Goal: Entertainment & Leisure: Consume media (video, audio)

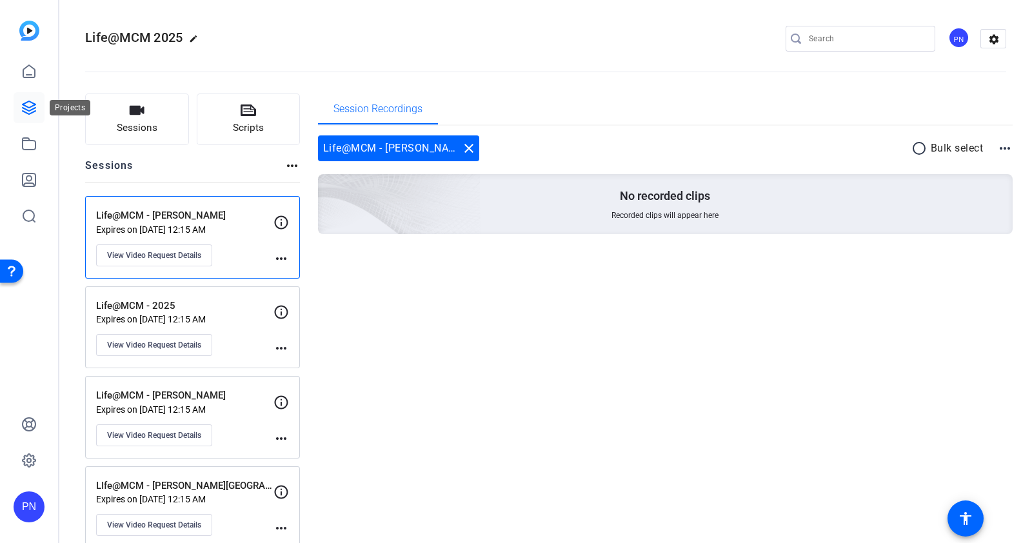
click at [24, 111] on icon at bounding box center [28, 107] width 15 height 15
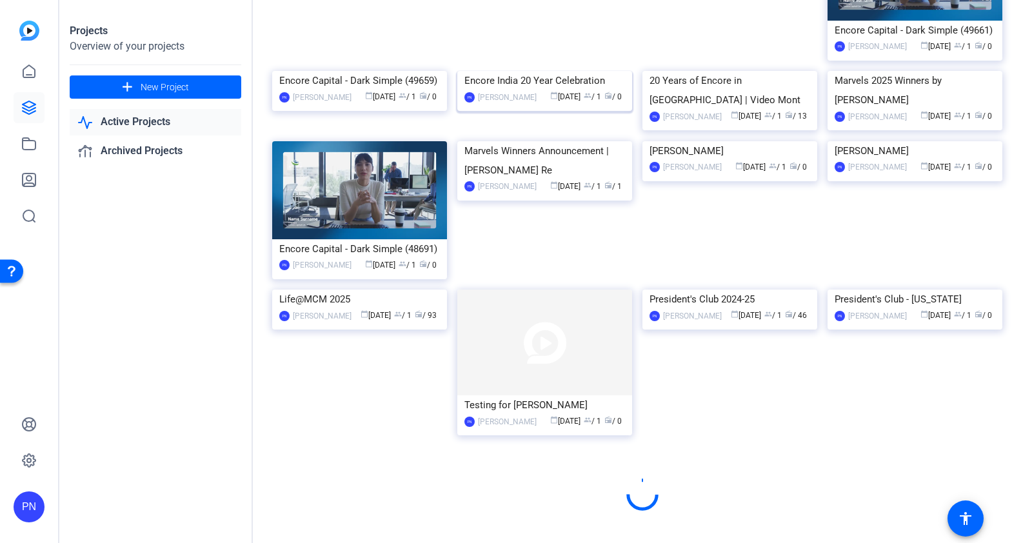
scroll to position [619, 0]
click at [382, 290] on img at bounding box center [359, 290] width 175 height 0
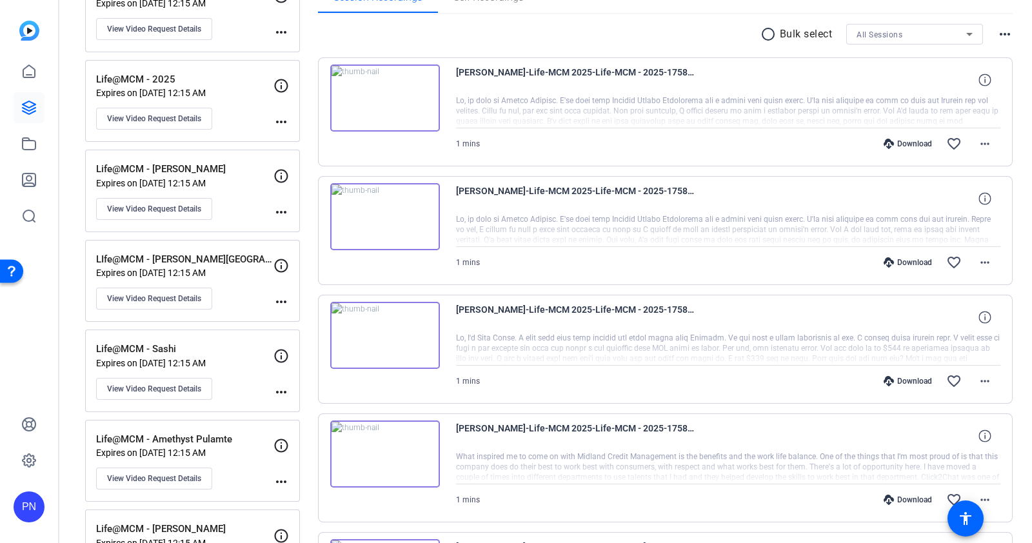
scroll to position [242, 0]
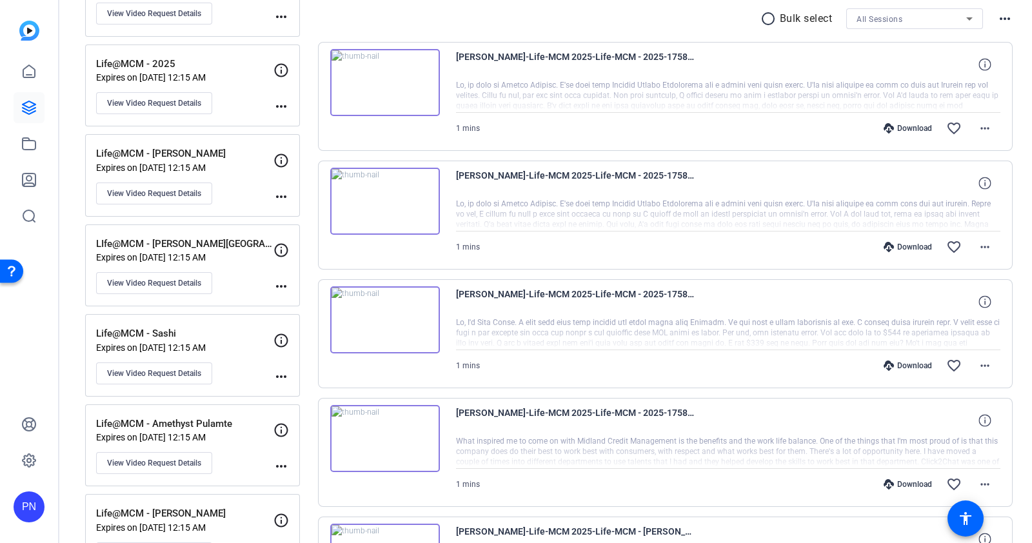
click at [382, 195] on img at bounding box center [385, 201] width 110 height 67
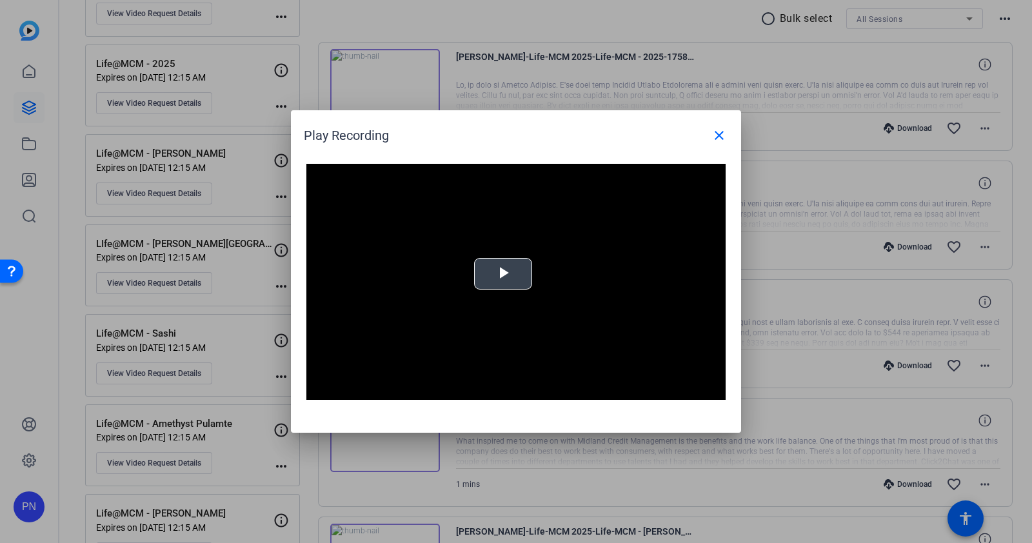
click at [503, 274] on span "Video Player" at bounding box center [503, 274] width 0 height 0
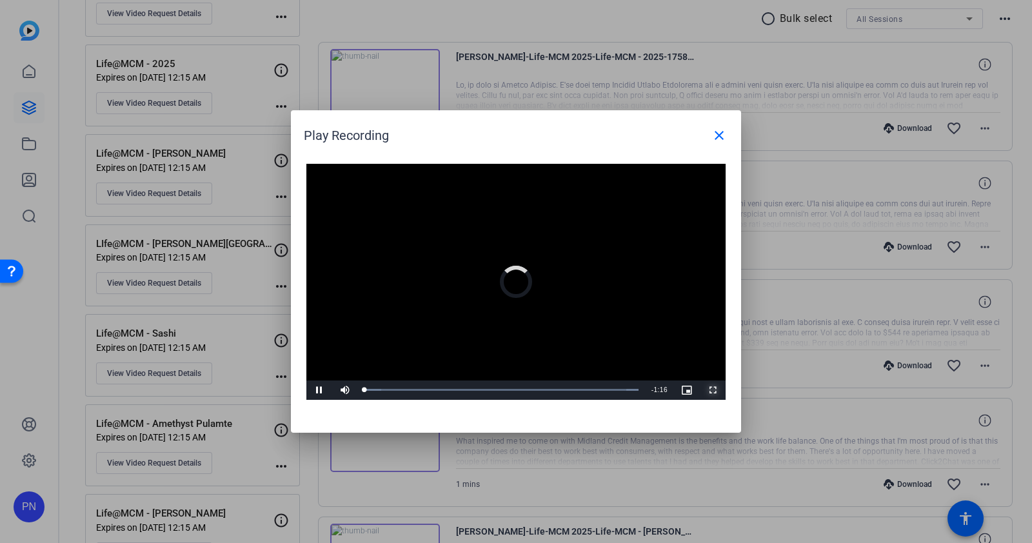
click at [715, 390] on span "Video Player" at bounding box center [713, 390] width 26 height 0
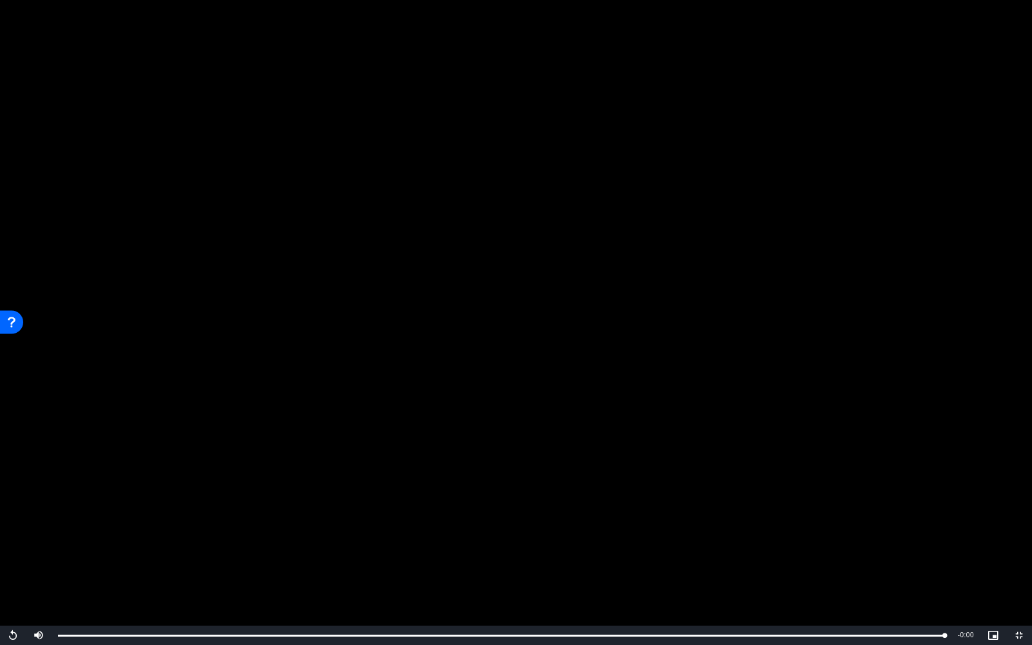
click at [812, 305] on video "Video Player" at bounding box center [516, 322] width 1032 height 645
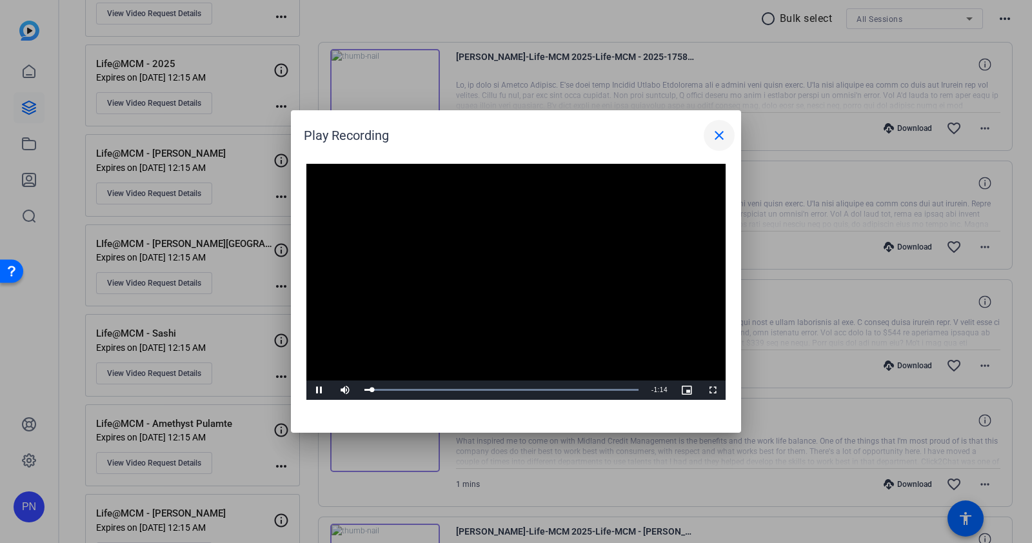
click at [719, 137] on mat-icon "close" at bounding box center [719, 135] width 15 height 15
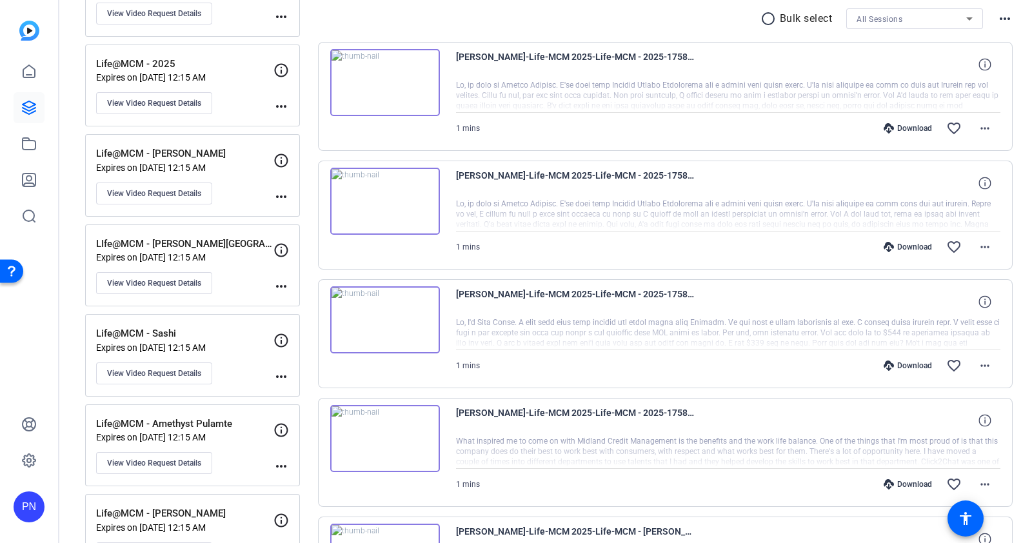
click at [383, 82] on img at bounding box center [385, 82] width 110 height 67
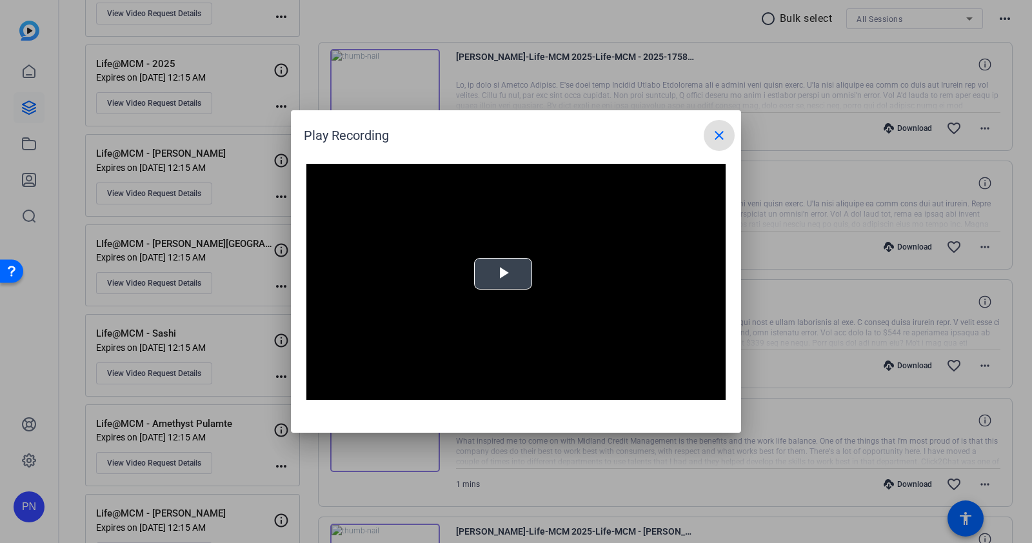
click at [503, 274] on span "Video Player" at bounding box center [503, 274] width 0 height 0
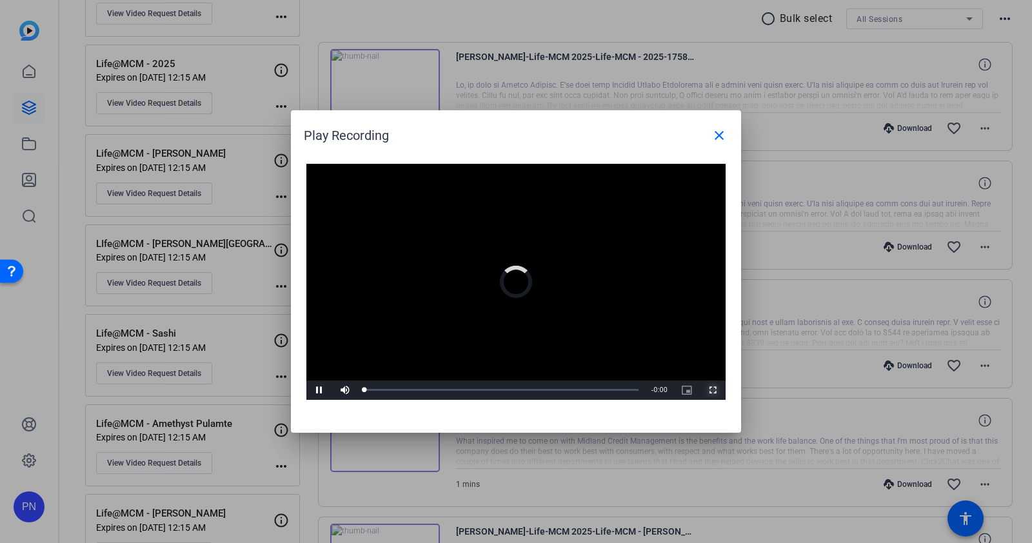
click at [714, 390] on span "Video Player" at bounding box center [713, 390] width 26 height 0
click at [727, 130] on span at bounding box center [719, 135] width 31 height 31
